Goal: Register for event/course

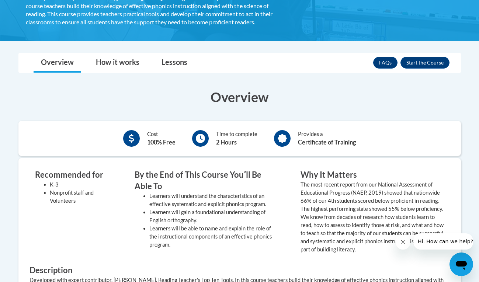
scroll to position [180, 0]
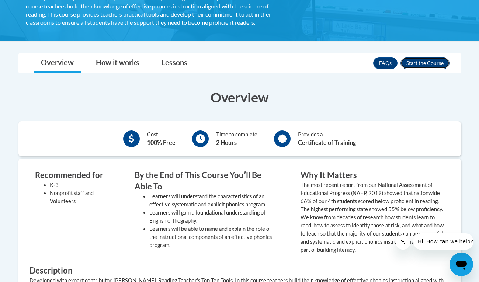
click at [425, 65] on button "Enroll" at bounding box center [425, 63] width 49 height 12
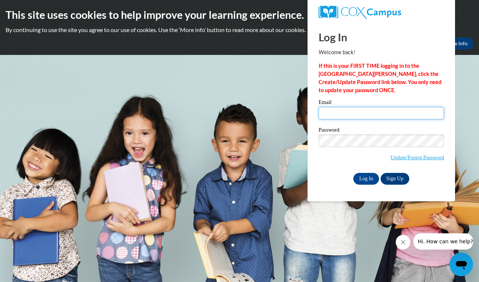
click at [351, 113] on input "Email" at bounding box center [381, 113] width 125 height 13
click at [393, 176] on link "Sign Up" at bounding box center [395, 179] width 29 height 12
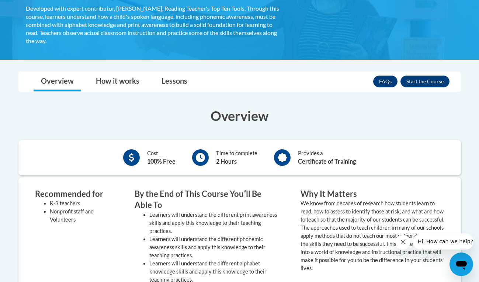
scroll to position [82, 0]
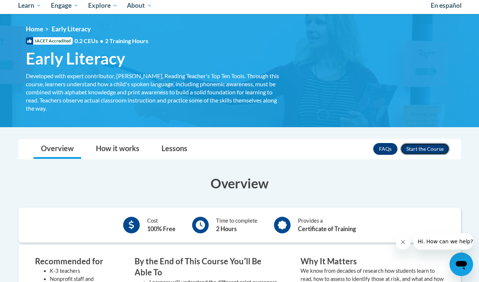
click at [415, 150] on button "Enroll" at bounding box center [425, 149] width 49 height 12
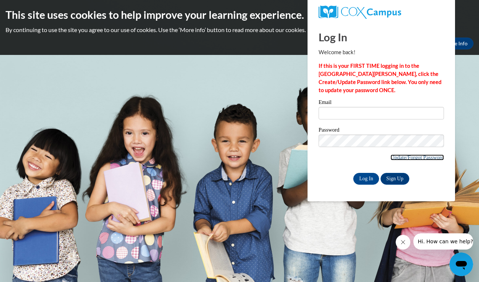
click at [404, 158] on link "Update/Forgot Password" at bounding box center [418, 158] width 54 height 6
click at [365, 179] on input "Log In" at bounding box center [367, 179] width 26 height 12
click at [398, 177] on link "Sign Up" at bounding box center [395, 179] width 29 height 12
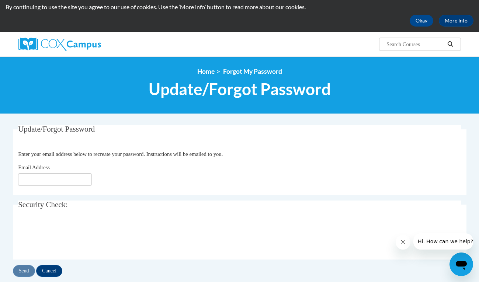
scroll to position [22, 0]
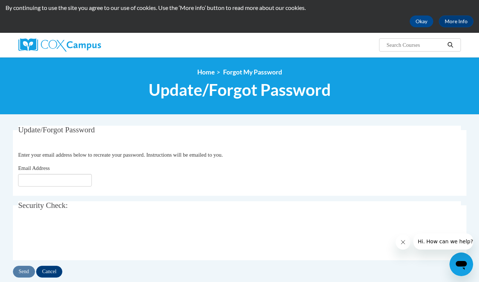
click at [175, 96] on span "Update/Forgot Password" at bounding box center [240, 90] width 182 height 20
click at [66, 185] on input "Email Address" at bounding box center [55, 180] width 74 height 13
type input "[EMAIL_ADDRESS][DOMAIN_NAME]"
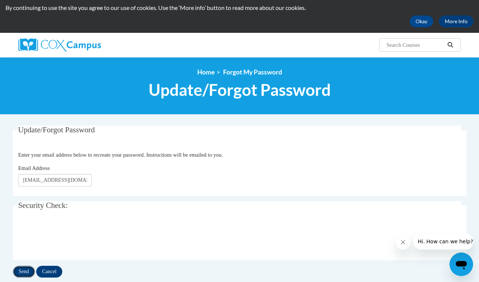
click at [28, 273] on input "Send" at bounding box center [24, 272] width 22 height 12
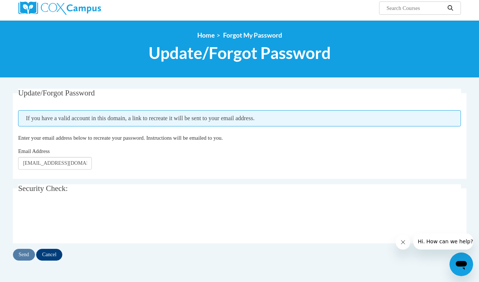
scroll to position [71, 0]
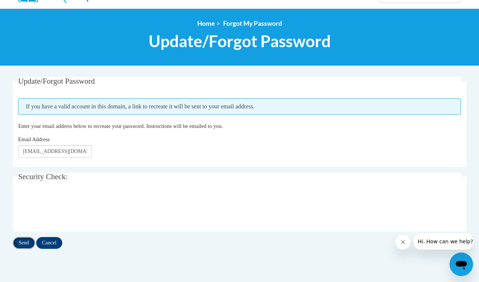
click at [28, 245] on input "Send" at bounding box center [24, 243] width 22 height 12
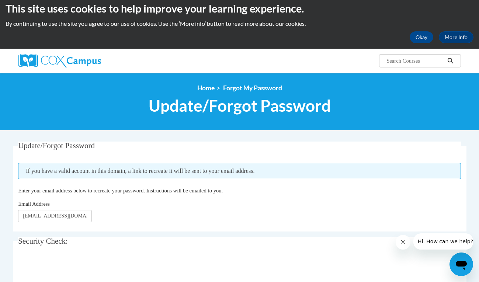
scroll to position [8, 0]
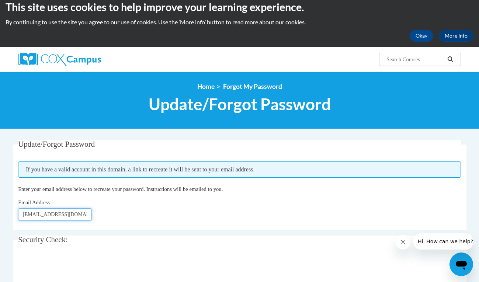
click at [81, 215] on input "[EMAIL_ADDRESS][DOMAIN_NAME]" at bounding box center [55, 214] width 74 height 13
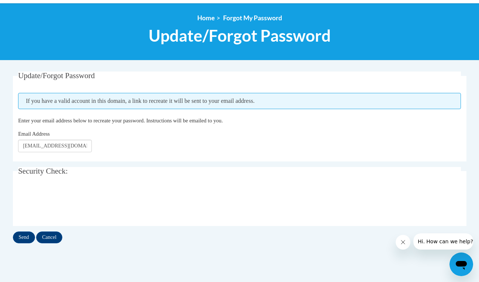
scroll to position [77, 0]
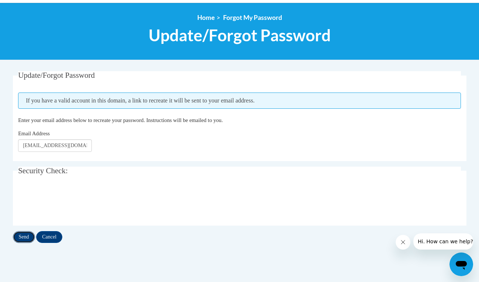
click at [25, 239] on input "Send" at bounding box center [24, 237] width 22 height 12
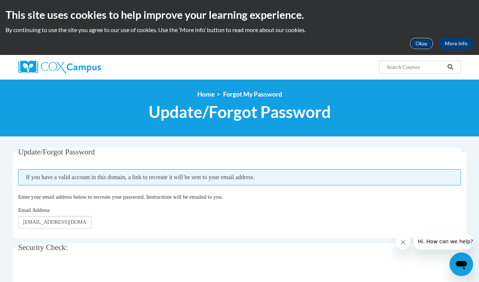
click at [418, 49] on button "Okay" at bounding box center [422, 44] width 24 height 12
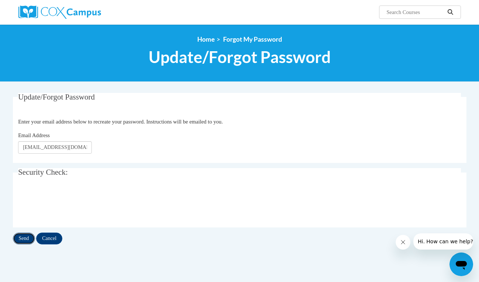
click at [27, 240] on input "Send" at bounding box center [24, 239] width 22 height 12
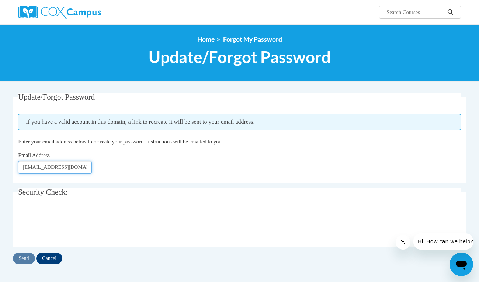
drag, startPoint x: 82, startPoint y: 169, endPoint x: 14, endPoint y: 160, distance: 68.9
click at [14, 160] on fieldset "Update/Forgot Password Please enter your email address If you have a valid acco…" at bounding box center [240, 138] width 454 height 90
type input "l.com"
drag, startPoint x: 43, startPoint y: 164, endPoint x: 68, endPoint y: 165, distance: 25.1
click at [68, 165] on input "l.com" at bounding box center [55, 167] width 74 height 13
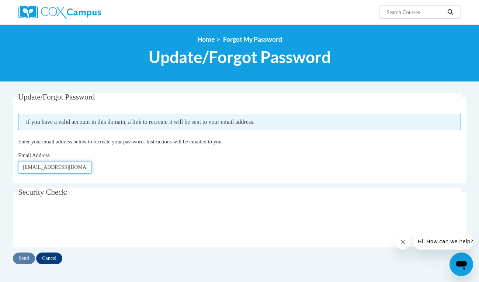
type input "[EMAIL_ADDRESS][DOMAIN_NAME]"
click at [27, 260] on input "Send" at bounding box center [24, 259] width 22 height 12
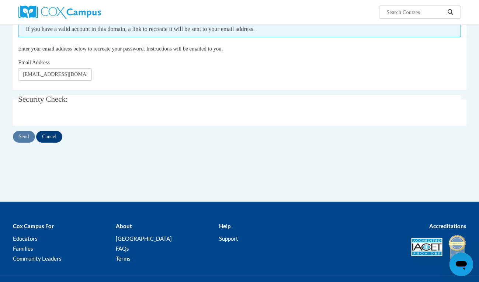
scroll to position [77, 0]
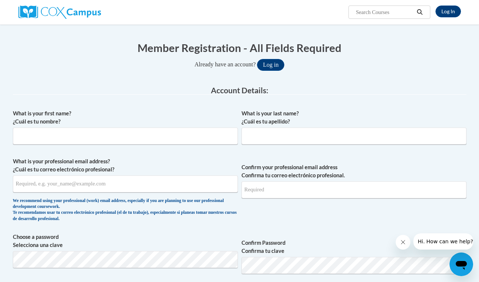
scroll to position [56, 0]
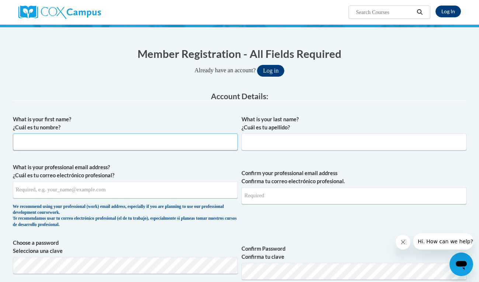
click at [187, 142] on input "What is your first name? ¿Cuál es tu nombre?" at bounding box center [125, 142] width 225 height 17
type input "shelby"
click at [293, 140] on input "What is your last name? ¿Cuál es tu apellido?" at bounding box center [354, 142] width 225 height 17
type input "J"
type input "[PERSON_NAME]"
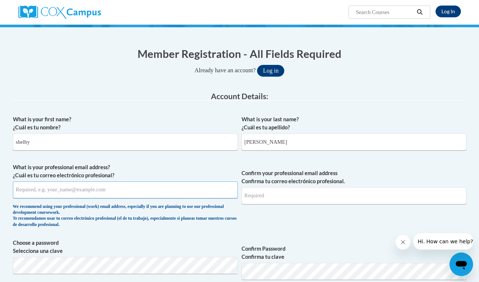
click at [146, 191] on input "What is your professional email address? ¿Cuál es tu correo electrónico profesi…" at bounding box center [125, 190] width 225 height 17
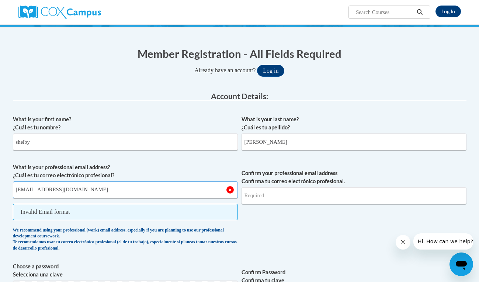
type input "[EMAIL_ADDRESS][DOMAIN_NAME]"
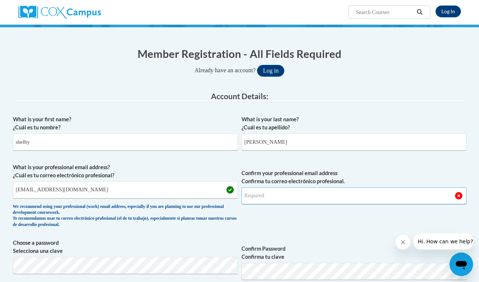
click at [291, 201] on input "Confirm your professional email address Confirma tu correo electrónico profesio…" at bounding box center [354, 195] width 225 height 17
type input "G"
type input "S"
type input "[EMAIL_ADDRESS][DOMAIN_NAME]"
click at [302, 227] on span "Confirm your professional email address Confirma tu correo electrónico profesio…" at bounding box center [354, 197] width 225 height 68
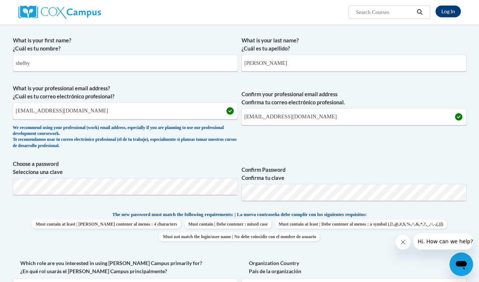
scroll to position [152, 0]
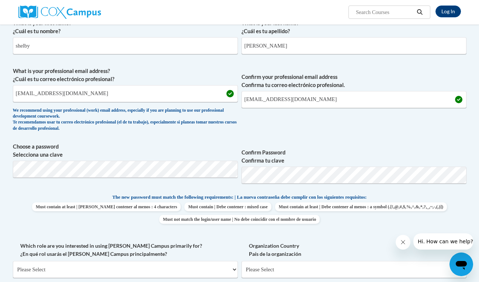
click at [340, 121] on span "Confirm your professional email address Confirma tu correo electrónico profesio…" at bounding box center [354, 101] width 225 height 68
click at [367, 197] on span "The new password must match the following requirements: | La nueva contraseña d…" at bounding box center [240, 197] width 255 height 7
click at [387, 138] on div "What is your first name? ¿Cuál es tu nombre? shelby What is your last name? ¿Cu…" at bounding box center [240, 183] width 454 height 337
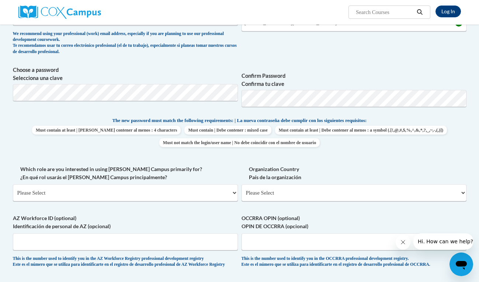
click at [356, 165] on div "What is your first name? ¿Cuál es tu nombre? shelby What is your last name? ¿Cu…" at bounding box center [240, 107] width 454 height 337
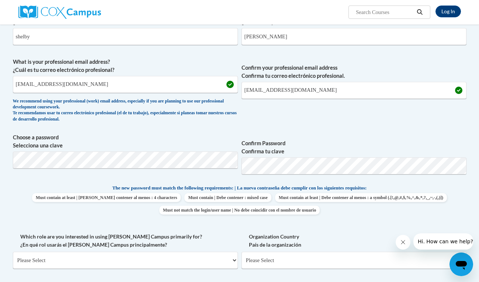
scroll to position [157, 0]
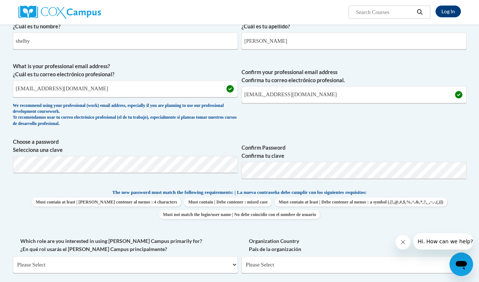
click at [293, 133] on div "What is your first name? ¿Cuál es tu nombre? shelby What is your last name? ¿Cu…" at bounding box center [240, 179] width 454 height 337
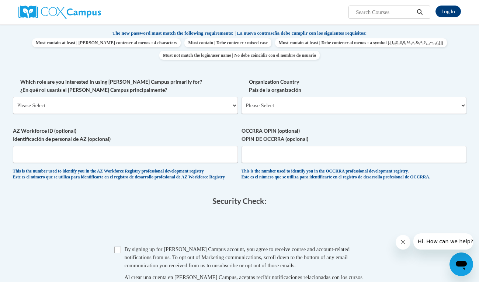
scroll to position [315, 0]
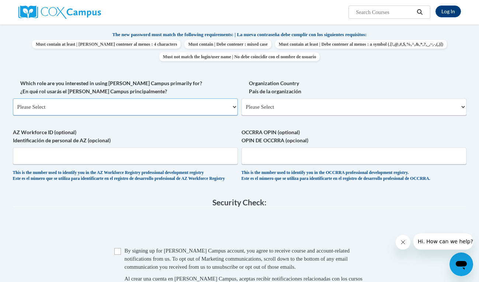
click at [234, 108] on select "Please Select College/University | Colegio/Universidad Community/Nonprofit Part…" at bounding box center [125, 107] width 225 height 17
select select "5a18ea06-2b54-4451-96f2-d152daf9eac5"
click at [13, 99] on select "Please Select College/University | Colegio/Universidad Community/Nonprofit Part…" at bounding box center [125, 107] width 225 height 17
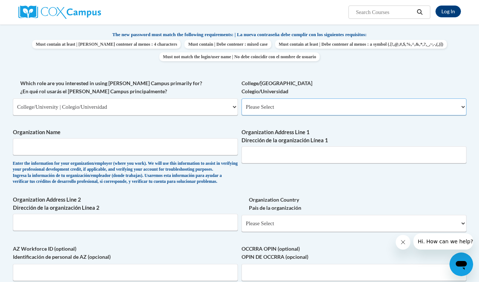
click at [269, 107] on select "Please Select College/University Staff | Empleado universitario College/Univers…" at bounding box center [354, 107] width 225 height 17
click at [242, 99] on select "Please Select College/University Staff | Empleado universitario College/Univers…" at bounding box center [354, 107] width 225 height 17
click at [264, 110] on select "Please Select College/University Staff | Empleado universitario College/Univers…" at bounding box center [354, 107] width 225 height 17
select select "99b32b07-cffc-426c-8bf6-0cd77760d84b"
click at [242, 99] on select "Please Select College/University Staff | Empleado universitario College/Univers…" at bounding box center [354, 107] width 225 height 17
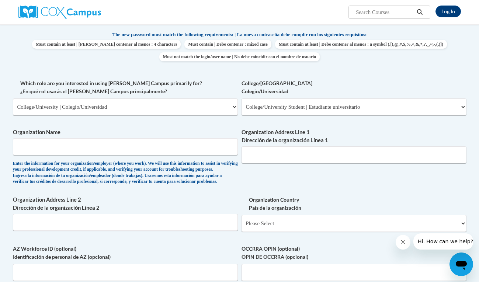
click at [252, 187] on div "What is your first name? ¿Cuál es tu nombre? shelby What is your last name? ¿Cu…" at bounding box center [240, 79] width 454 height 453
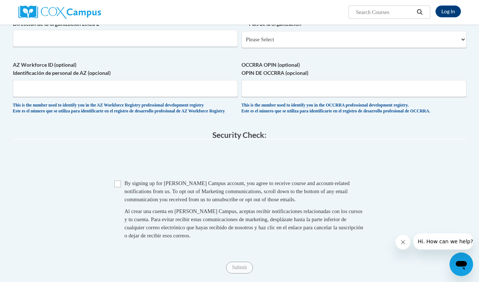
scroll to position [506, 0]
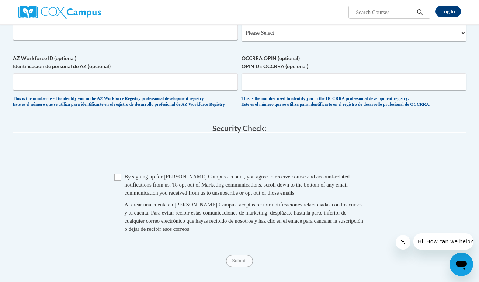
click at [121, 200] on span "Checkbox By signing up for a Cox Campus account, you agree to receive course an…" at bounding box center [239, 207] width 251 height 68
click at [119, 181] on input "Checkbox" at bounding box center [117, 177] width 7 height 7
checkbox input "true"
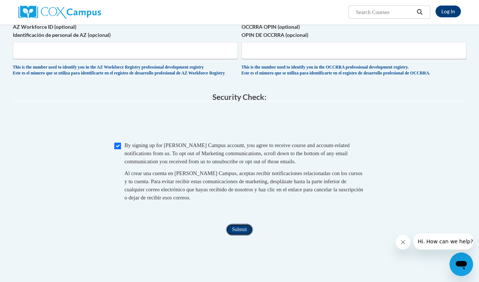
click at [235, 236] on input "Submit" at bounding box center [239, 230] width 27 height 12
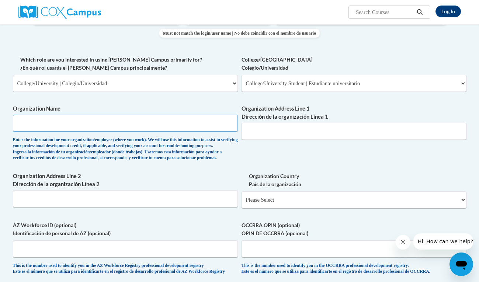
scroll to position [337, 0]
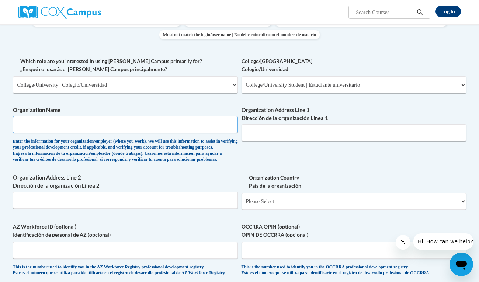
click at [114, 124] on input "Organization Name" at bounding box center [125, 124] width 225 height 17
click at [184, 179] on div "What is your first name? ¿Cuál es tu nombre? shelby What is your last name? ¿Cu…" at bounding box center [240, 57] width 454 height 453
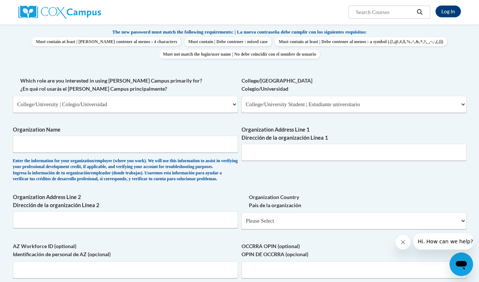
scroll to position [315, 0]
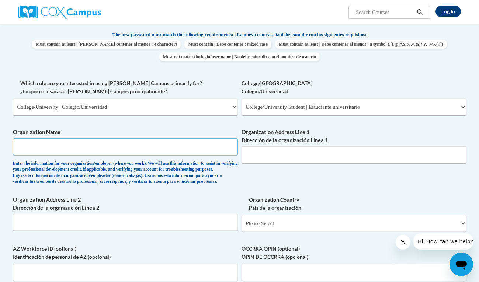
click at [173, 148] on input "Organization Name" at bounding box center [125, 146] width 225 height 17
type input "I"
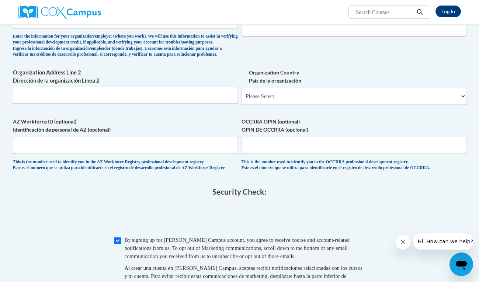
scroll to position [449, 0]
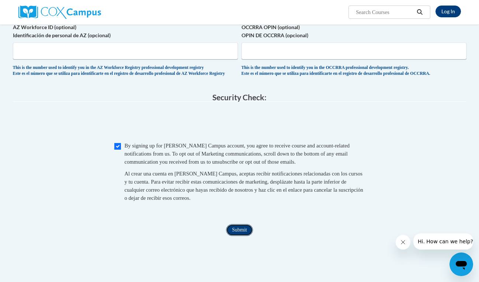
click at [242, 236] on input "Submit" at bounding box center [239, 230] width 27 height 12
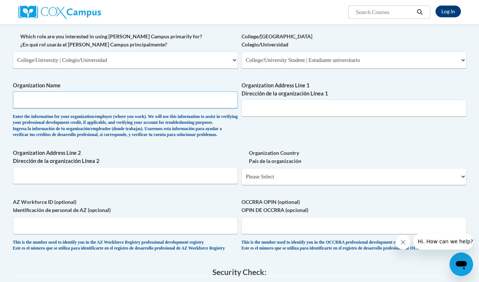
scroll to position [352, 0]
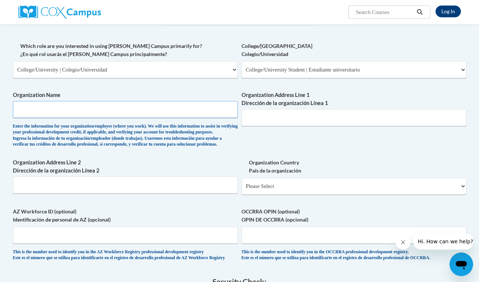
click at [120, 103] on input "Organization Name" at bounding box center [125, 109] width 225 height 17
type input "Iowa State University"
click at [158, 148] on div "Enter the information for your organization/employer (where you work). We will …" at bounding box center [125, 136] width 225 height 24
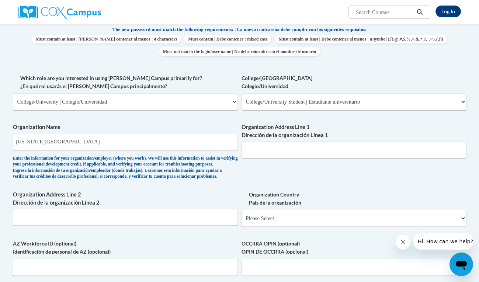
scroll to position [316, 0]
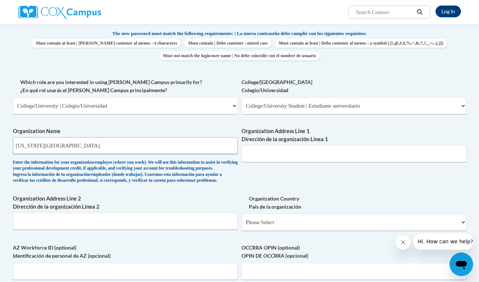
click at [123, 147] on input "Iowa State University" at bounding box center [125, 145] width 225 height 17
click at [175, 208] on label "Organization Address Line 2 Dirección de la organización Línea 2" at bounding box center [125, 203] width 225 height 16
click at [175, 213] on input "Organization Address Line 2 Dirección de la organización Línea 2" at bounding box center [125, 221] width 225 height 17
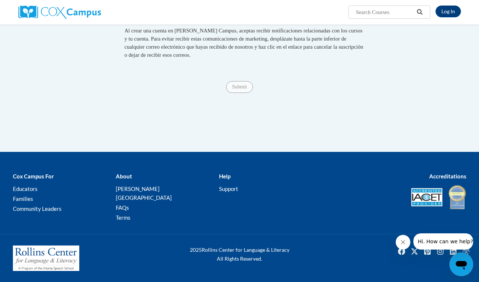
scroll to position [689, 0]
click at [233, 76] on fieldset "Security Check: Enter the security code + = TextBox Checkbox" at bounding box center [240, 12] width 454 height 125
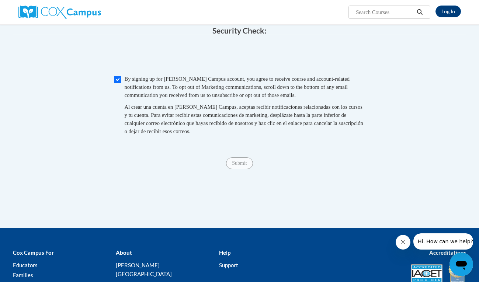
scroll to position [603, 0]
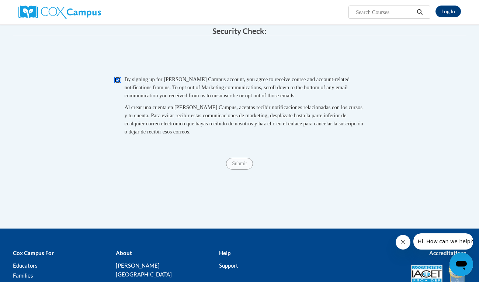
click at [117, 83] on input "Checkbox" at bounding box center [117, 80] width 7 height 7
checkbox input "true"
click at [242, 170] on input "Submit" at bounding box center [239, 164] width 27 height 12
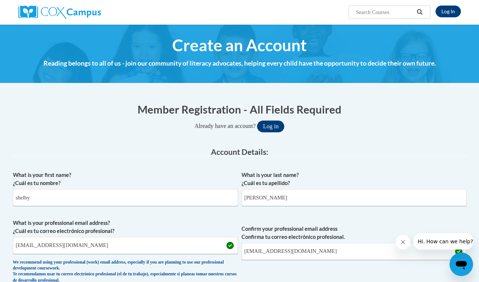
scroll to position [540, 0]
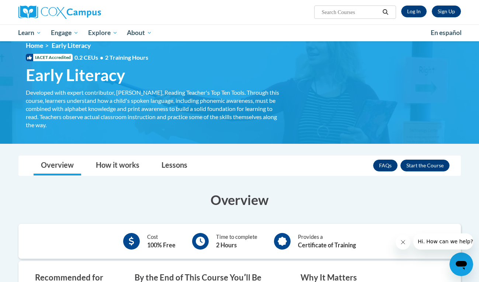
scroll to position [8, 0]
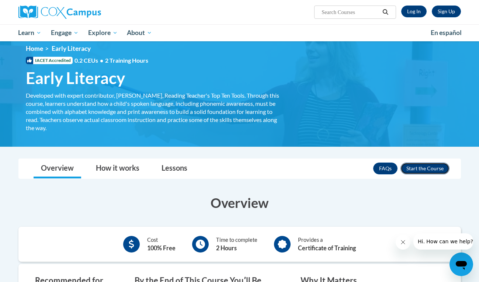
click at [423, 170] on button "Enroll" at bounding box center [425, 169] width 49 height 12
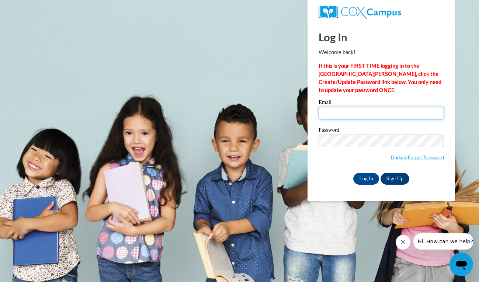
click at [364, 115] on input "Email" at bounding box center [381, 113] width 125 height 13
type input "[EMAIL_ADDRESS][DOMAIN_NAME]"
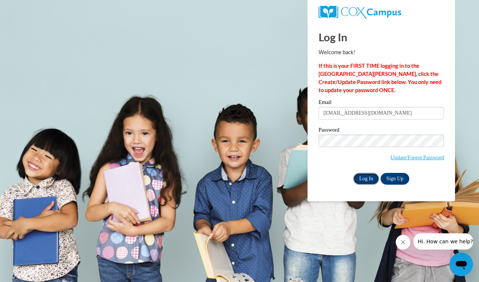
click at [368, 180] on input "Log In" at bounding box center [367, 179] width 26 height 12
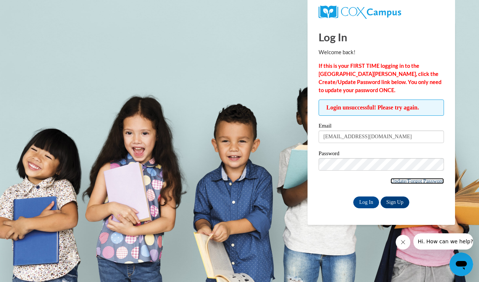
click at [407, 182] on link "Update/Forgot Password" at bounding box center [418, 181] width 54 height 6
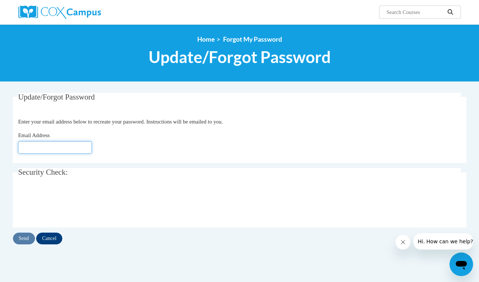
click at [76, 147] on input "Email Address" at bounding box center [55, 147] width 74 height 13
type input "[EMAIL_ADDRESS][DOMAIN_NAME]"
click at [28, 239] on input "Send" at bounding box center [24, 239] width 22 height 12
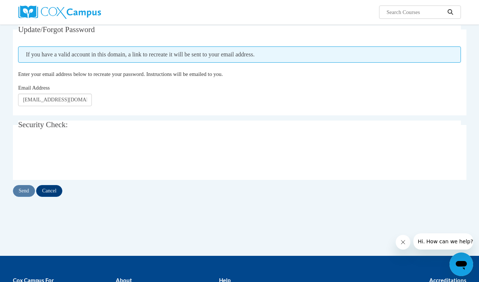
scroll to position [68, 0]
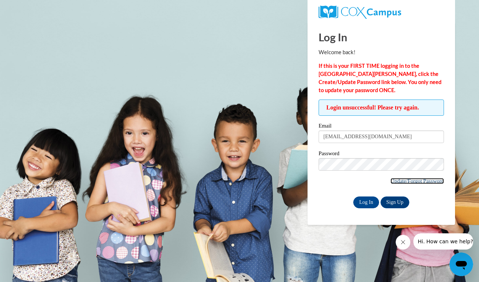
click at [410, 180] on link "Update/Forgot Password" at bounding box center [418, 181] width 54 height 6
click at [394, 203] on link "Sign Up" at bounding box center [395, 203] width 29 height 12
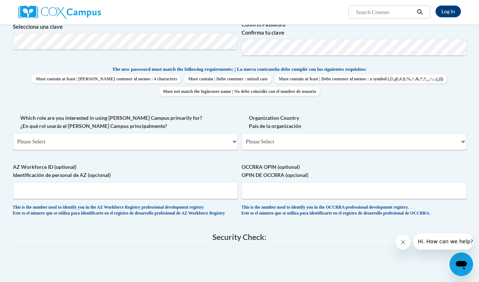
scroll to position [281, 0]
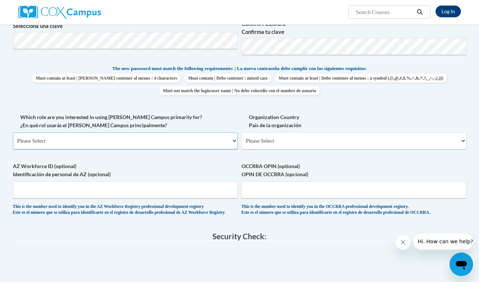
click at [217, 139] on select "Please Select College/University | Colegio/Universidad Community/Nonprofit Part…" at bounding box center [125, 140] width 225 height 17
click at [13, 132] on select "Please Select College/University | Colegio/Universidad Community/Nonprofit Part…" at bounding box center [125, 140] width 225 height 17
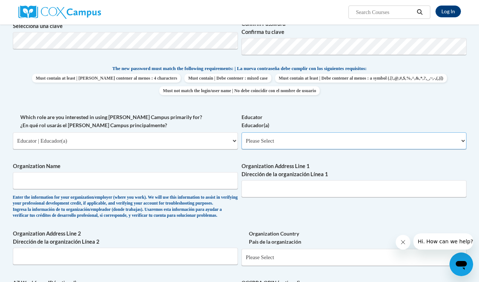
click at [266, 141] on select "Please Select Early Learning/Daycare Teacher/Family Home Care Provider | Maestr…" at bounding box center [354, 140] width 225 height 17
click at [152, 138] on select "Please Select College/University | Colegio/Universidad Community/Nonprofit Part…" at bounding box center [125, 140] width 225 height 17
select select "5a18ea06-2b54-4451-96f2-d152daf9eac5"
click at [13, 132] on select "Please Select College/University | Colegio/Universidad Community/Nonprofit Part…" at bounding box center [125, 140] width 225 height 17
click at [255, 143] on select "Please Select College/University Staff | Empleado universitario College/Univers…" at bounding box center [354, 140] width 225 height 17
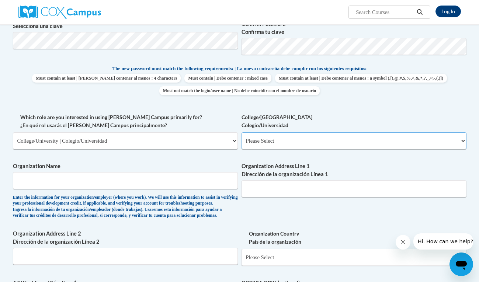
select select "99b32b07-cffc-426c-8bf6-0cd77760d84b"
click at [242, 132] on select "Please Select College/University Staff | Empleado universitario College/Univers…" at bounding box center [354, 140] width 225 height 17
click at [188, 173] on input "Organization Name" at bounding box center [125, 180] width 225 height 17
type input "Iowa State University"
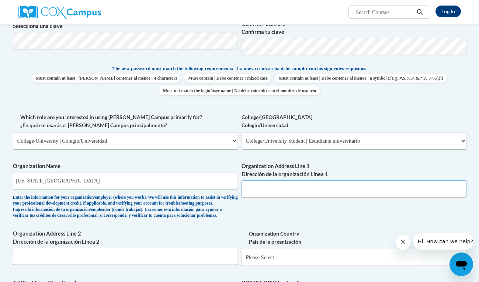
click at [285, 190] on input "Organization Address Line 1 Dirección de la organización Línea 1" at bounding box center [354, 188] width 225 height 17
type input "a"
type input "Ames, IA 50011"
click at [314, 240] on div "What is your first name? ¿Cuál es tu nombre? What is your last name? ¿Cuál es t…" at bounding box center [240, 113] width 454 height 453
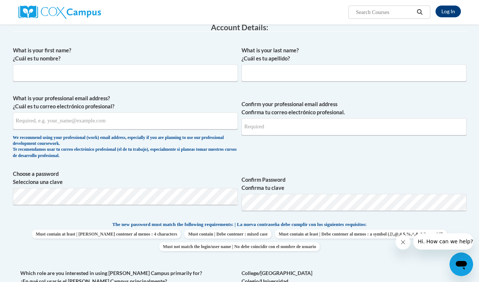
scroll to position [21, 0]
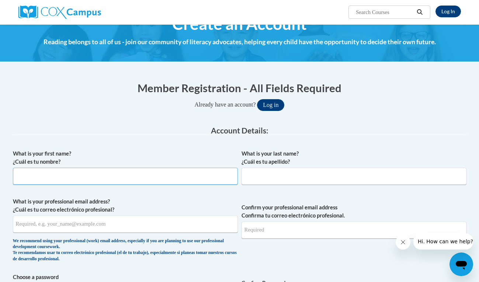
click at [151, 181] on input "What is your first name? ¿Cuál es tu nombre?" at bounding box center [125, 176] width 225 height 17
type input "Shelby"
click at [268, 176] on input "What is your last name? ¿Cuál es tu apellido?" at bounding box center [354, 176] width 225 height 17
type input "Derifield"
click at [156, 225] on input "What is your professional email address? ¿Cuál es tu correo electrónico profesi…" at bounding box center [125, 224] width 225 height 17
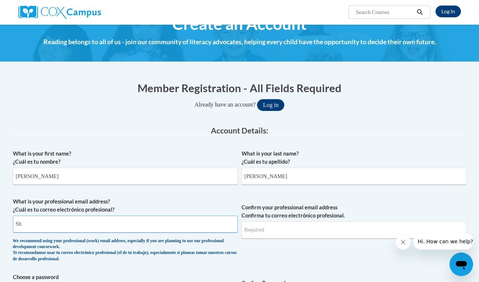
type input "S"
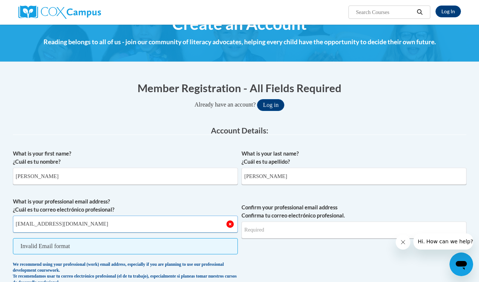
type input "shelbyjohnson4510@gmail.com"
click at [263, 234] on input "Confirm your professional email address Confirma tu correo electrónico profesio…" at bounding box center [354, 230] width 225 height 17
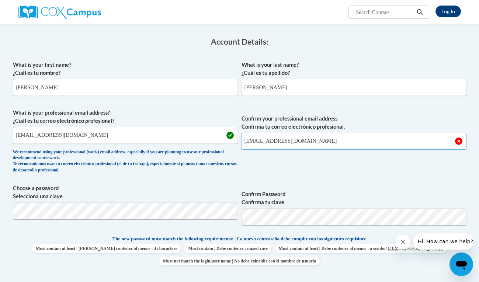
scroll to position [120, 0]
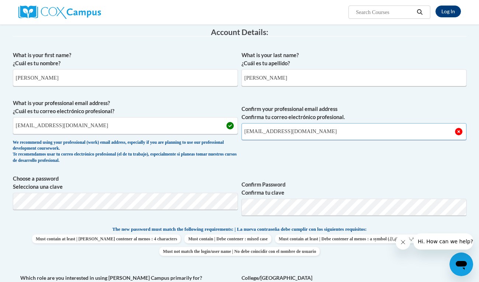
type input "shelbyjohnson4510@gmail.com"
click at [319, 162] on span "Confirm your professional email address Confirma tu correo electrónico profesio…" at bounding box center [354, 133] width 225 height 68
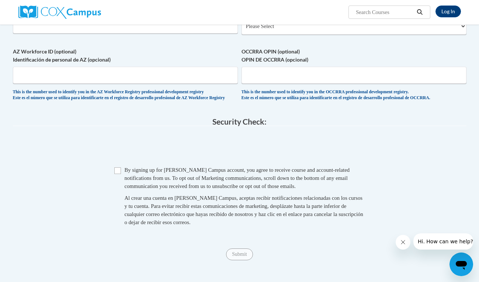
scroll to position [529, 0]
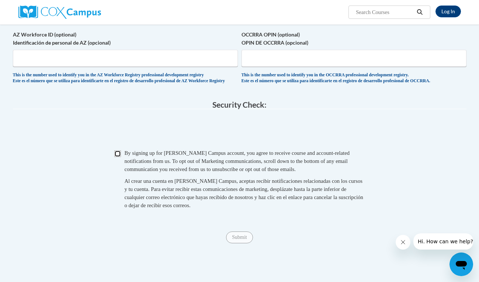
click at [120, 157] on input "Checkbox" at bounding box center [117, 154] width 7 height 7
checkbox input "true"
click at [242, 244] on input "Submit" at bounding box center [239, 238] width 27 height 12
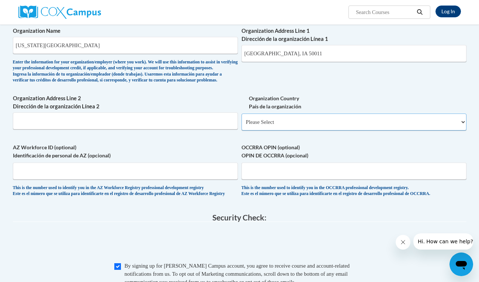
scroll to position [414, 0]
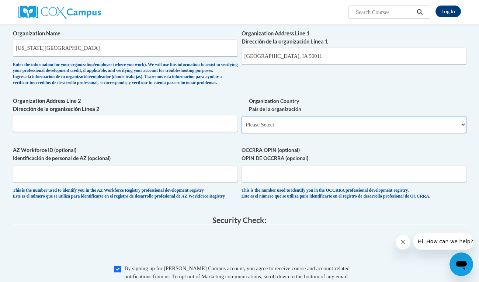
click at [274, 133] on select "Please Select United States | Estados Unidos Outside of the United States | Fue…" at bounding box center [354, 124] width 225 height 17
select select "ad49bcad-a171-4b2e-b99c-48b446064914"
click at [242, 128] on select "Please Select United States | Estados Unidos Outside of the United States | Fue…" at bounding box center [354, 124] width 225 height 17
select select
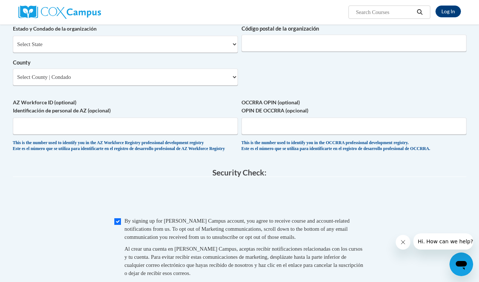
scroll to position [532, 0]
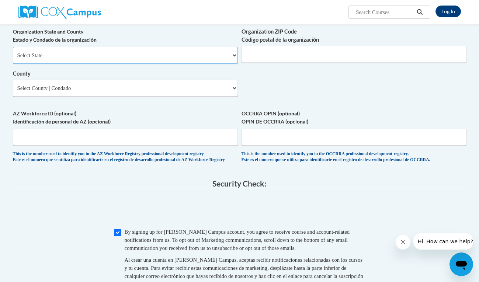
click at [112, 64] on select "Select State Alabama Alaska Arizona Arkansas California Colorado Connecticut De…" at bounding box center [125, 55] width 225 height 17
select select "Iowa"
click at [13, 59] on select "Select State Alabama Alaska Arizona Arkansas California Colorado Connecticut De…" at bounding box center [125, 55] width 225 height 17
click at [69, 97] on select "County" at bounding box center [125, 88] width 225 height 17
click at [234, 97] on select "Select County Adair Adams Allamakee Appanoose Audubon Benton Black Hawk Boone B…" at bounding box center [125, 88] width 225 height 17
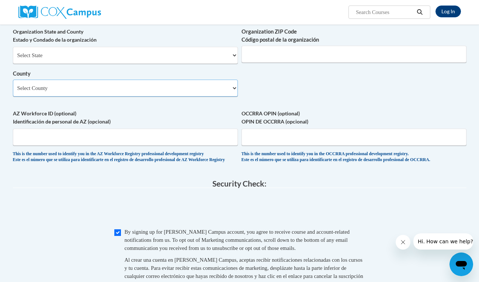
click at [234, 97] on select "Select County Adair Adams Allamakee Appanoose Audubon Benton Black Hawk Boone B…" at bounding box center [125, 88] width 225 height 17
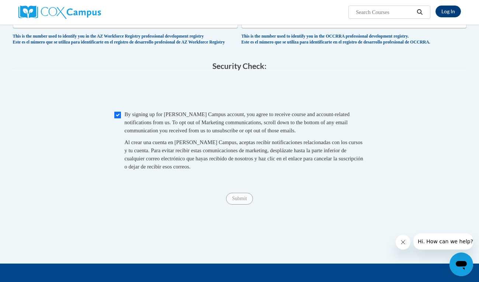
scroll to position [660, 0]
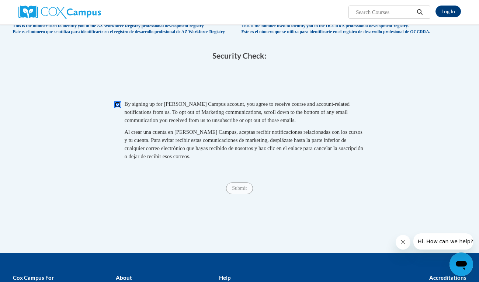
click at [117, 108] on input "Checkbox" at bounding box center [117, 104] width 7 height 7
checkbox input "true"
click at [236, 194] on input "Submit" at bounding box center [239, 189] width 27 height 12
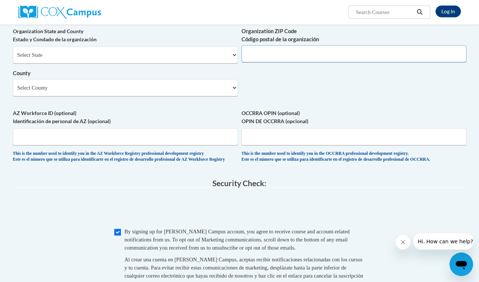
scroll to position [517, 0]
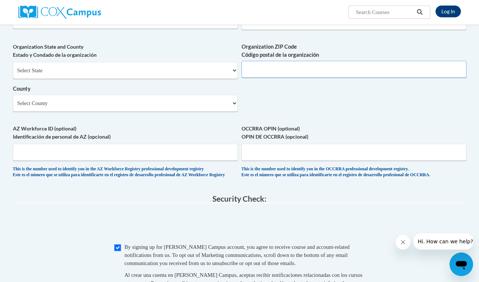
click at [279, 78] on input "Organization ZIP Code Código postal de la organización" at bounding box center [354, 69] width 225 height 17
type input "50323"
click at [156, 112] on select "Select County Adair Adams Allamakee Appanoose Audubon Benton Black Hawk Boone B…" at bounding box center [125, 103] width 225 height 17
select select "Des Moines"
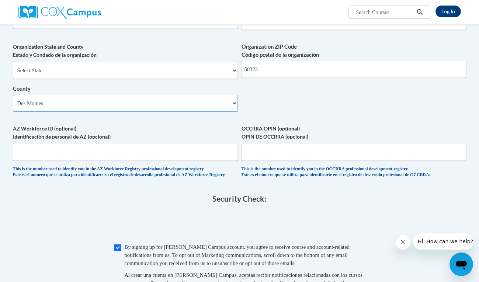
click at [13, 107] on select "Select County Adair Adams Allamakee Appanoose Audubon Benton Black Hawk Boone B…" at bounding box center [125, 103] width 225 height 17
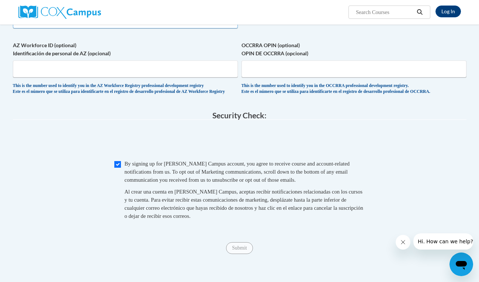
scroll to position [600, 0]
click at [118, 168] on input "Checkbox" at bounding box center [117, 165] width 7 height 7
click at [116, 168] on input "Checkbox" at bounding box center [117, 165] width 7 height 7
checkbox input "true"
click at [237, 255] on input "Submit" at bounding box center [239, 249] width 27 height 12
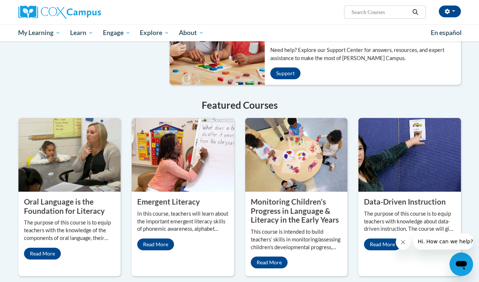
scroll to position [531, 0]
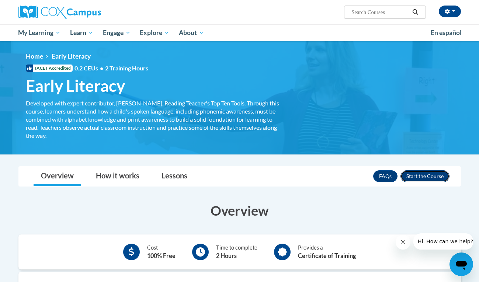
click at [417, 177] on button "Enroll" at bounding box center [425, 176] width 49 height 12
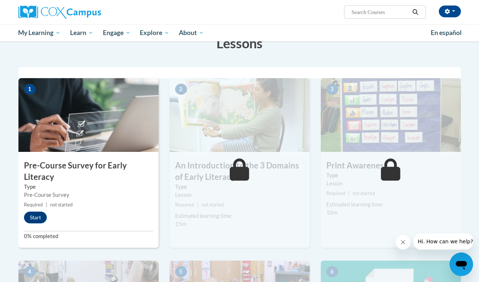
scroll to position [128, 0]
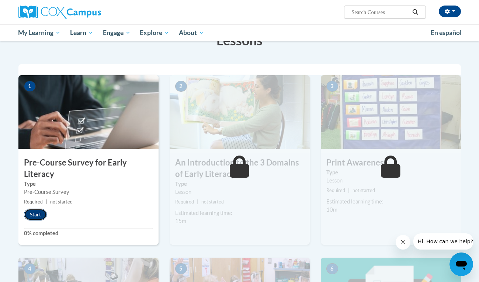
click at [34, 213] on button "Start" at bounding box center [35, 215] width 23 height 12
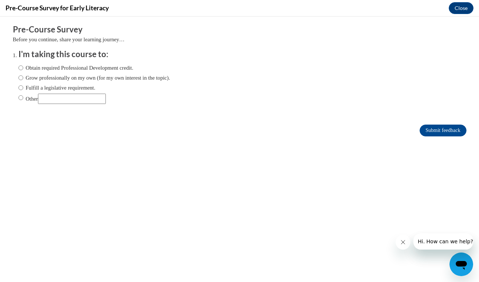
scroll to position [0, 0]
click at [461, 4] on button "Close" at bounding box center [461, 8] width 25 height 12
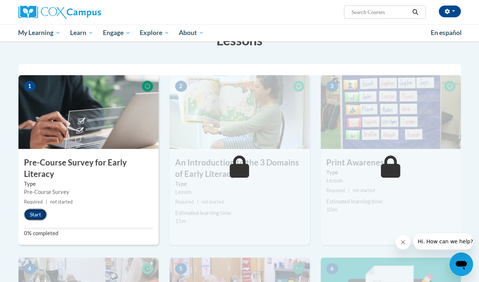
click at [38, 215] on button "Start" at bounding box center [35, 215] width 23 height 12
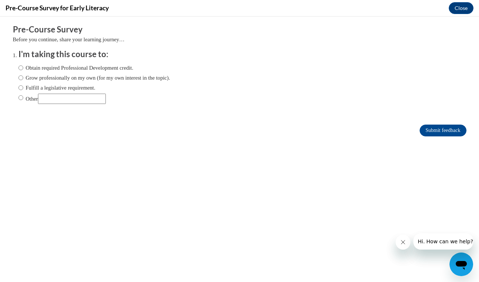
click at [461, 14] on div "Pre-Course Survey for Early Literacy Close" at bounding box center [239, 8] width 479 height 17
click at [461, 9] on button "Close" at bounding box center [461, 8] width 25 height 12
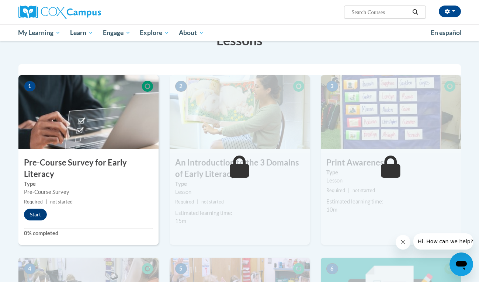
click at [93, 153] on div "1 Pre-Course Survey for Early Literacy Type Pre-Course Survey Required | not st…" at bounding box center [88, 160] width 140 height 170
click at [30, 217] on button "Start" at bounding box center [35, 215] width 23 height 12
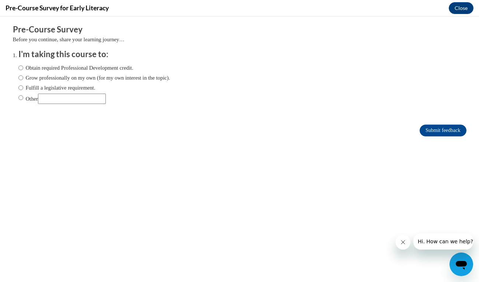
click at [62, 82] on label "Grow professionally on my own (for my own interest in the topic)." at bounding box center [94, 78] width 152 height 8
click at [23, 82] on input "Grow professionally on my own (for my own interest in the topic)." at bounding box center [20, 78] width 5 height 8
radio input "true"
click at [62, 88] on label "Fulfill a legislative requirement." at bounding box center [56, 88] width 77 height 8
click at [23, 88] on input "Fulfill a legislative requirement." at bounding box center [20, 88] width 5 height 8
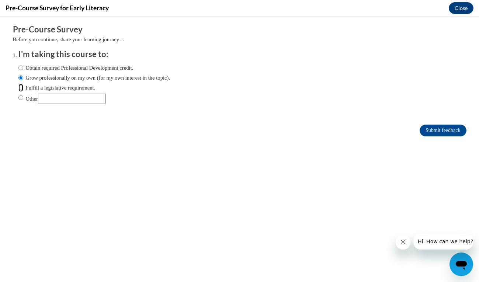
radio input "true"
click at [431, 134] on input "Submit feedback" at bounding box center [443, 131] width 46 height 12
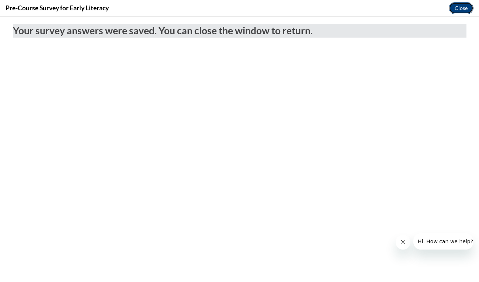
click at [462, 5] on button "Close" at bounding box center [461, 8] width 25 height 12
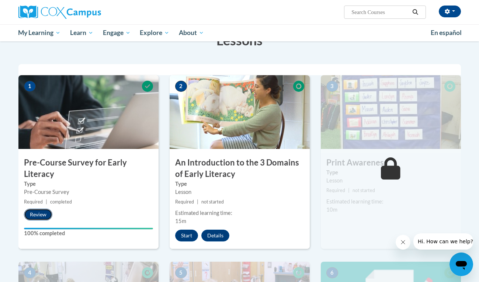
click at [40, 213] on button "Review" at bounding box center [38, 215] width 28 height 12
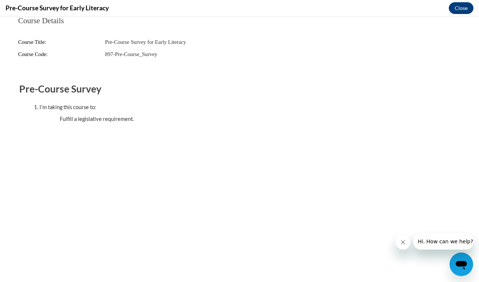
click at [452, 13] on div "Pre-Course Survey for Early Literacy Close" at bounding box center [239, 8] width 479 height 17
click at [456, 12] on button "Close" at bounding box center [461, 8] width 25 height 12
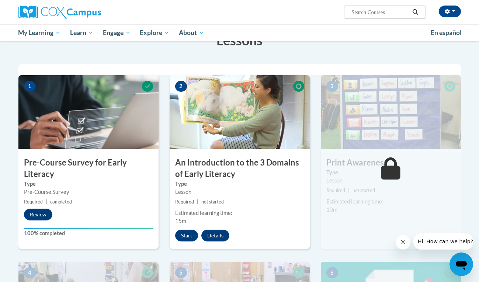
click at [151, 86] on icon at bounding box center [147, 86] width 11 height 11
click at [187, 234] on button "Start" at bounding box center [186, 236] width 23 height 12
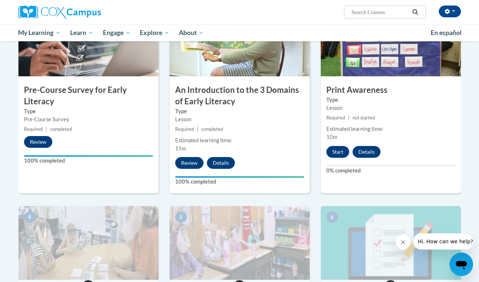
scroll to position [172, 0]
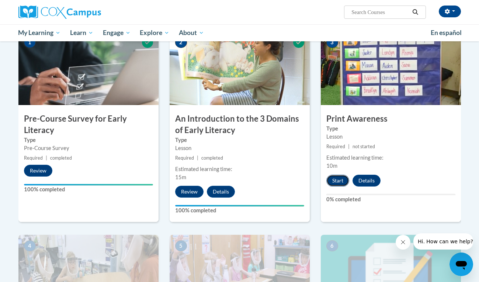
click at [336, 183] on button "Start" at bounding box center [338, 181] width 23 height 12
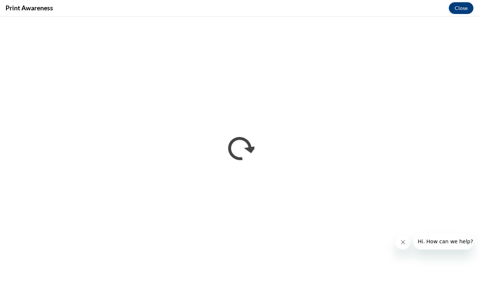
scroll to position [0, 0]
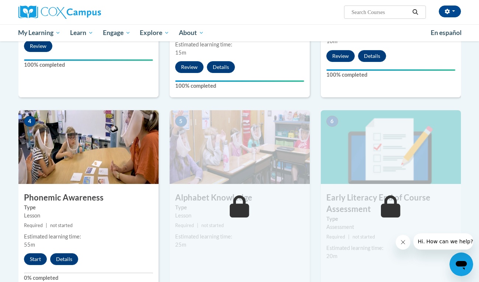
scroll to position [301, 0]
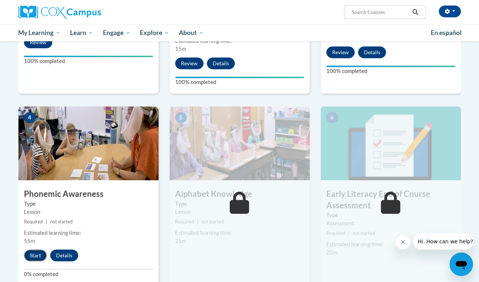
click at [30, 251] on button "Start" at bounding box center [35, 256] width 23 height 12
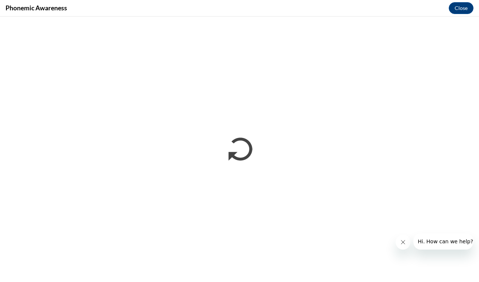
scroll to position [0, 0]
